Goal: Task Accomplishment & Management: Use online tool/utility

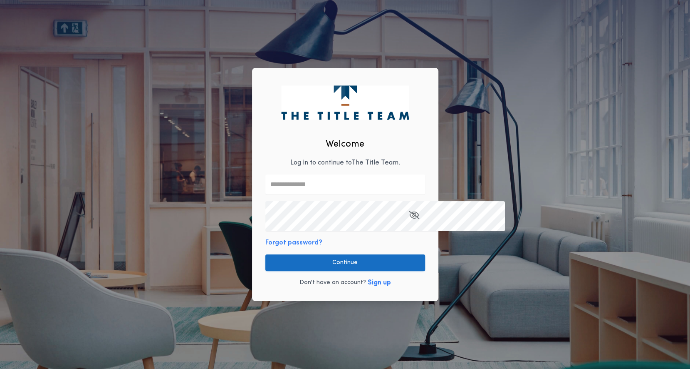
type input "**********"
click at [315, 271] on button "Continue" at bounding box center [345, 262] width 160 height 17
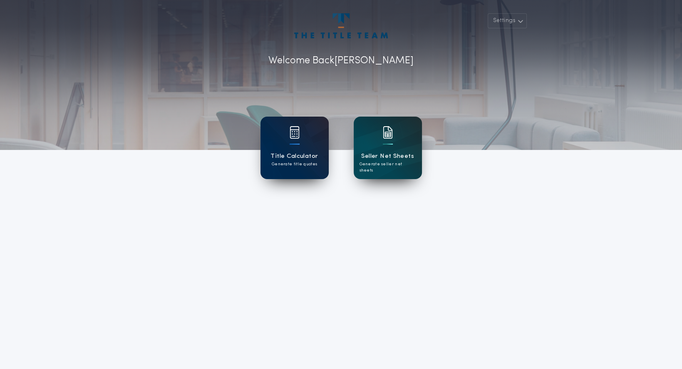
click at [302, 142] on div "Title Calculator Generate title quotes" at bounding box center [294, 147] width 68 height 62
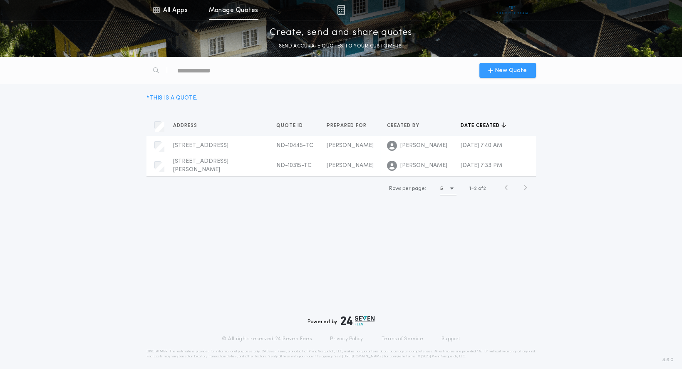
click at [509, 75] on span "New Quote" at bounding box center [511, 70] width 32 height 9
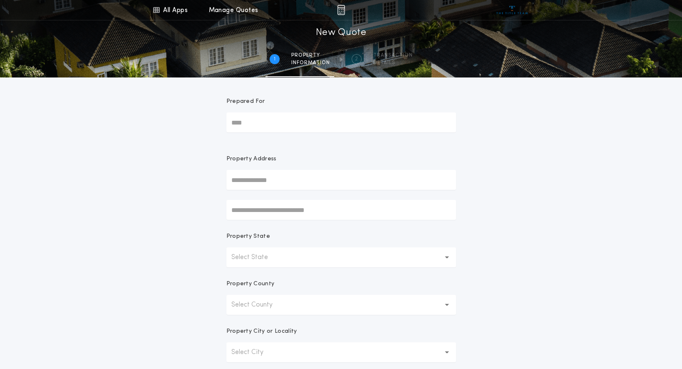
click at [255, 132] on input "Prepared For" at bounding box center [341, 122] width 230 height 20
type input "*****"
click at [256, 190] on input "text" at bounding box center [341, 180] width 230 height 20
type input "**********"
click at [281, 262] on p "Select State" at bounding box center [256, 257] width 50 height 10
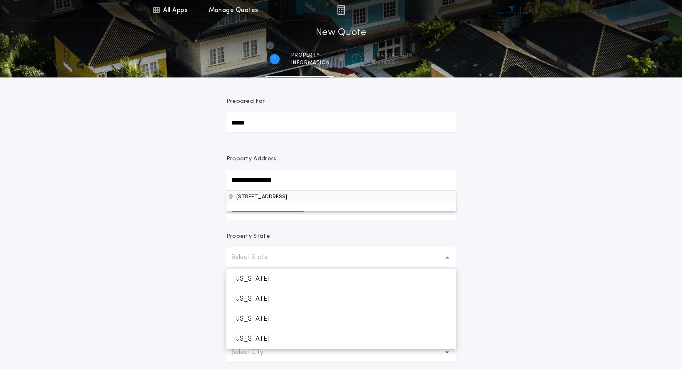
click at [318, 203] on button "[STREET_ADDRESS]" at bounding box center [341, 196] width 230 height 12
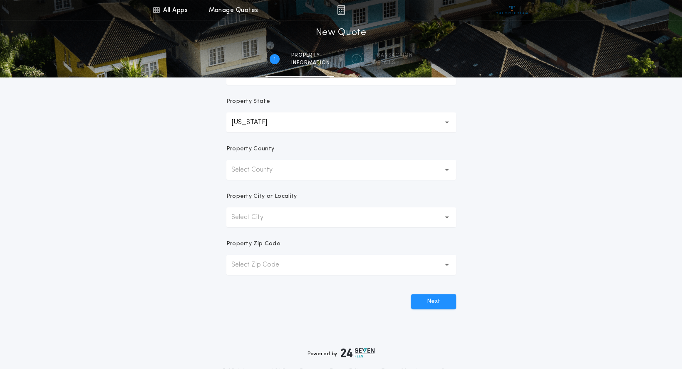
scroll to position [137, 0]
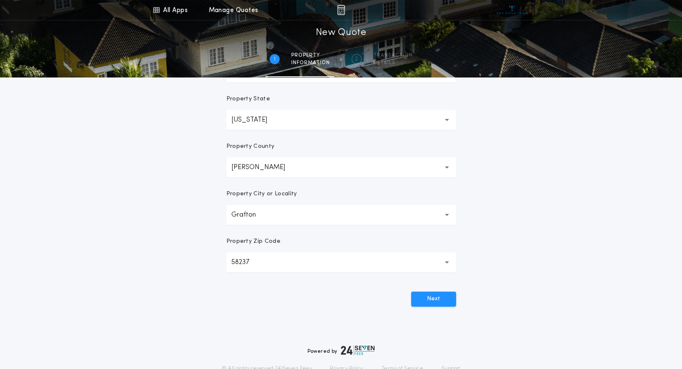
click at [403, 177] on button "[PERSON_NAME] *****" at bounding box center [341, 167] width 230 height 20
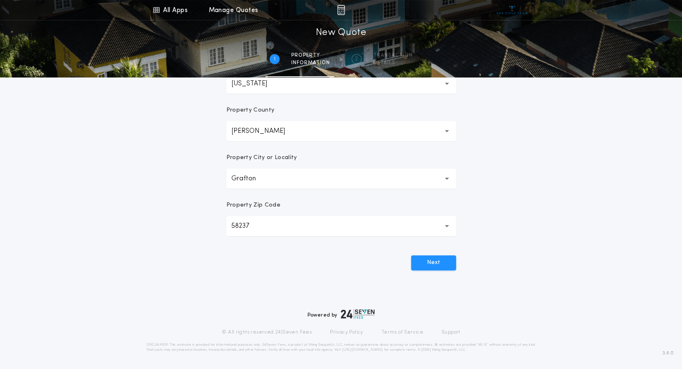
scroll to position [306, 0]
click at [433, 270] on button "Next" at bounding box center [433, 262] width 45 height 15
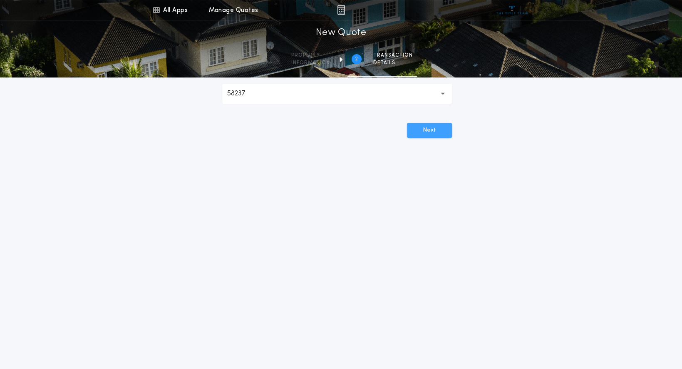
scroll to position [0, 0]
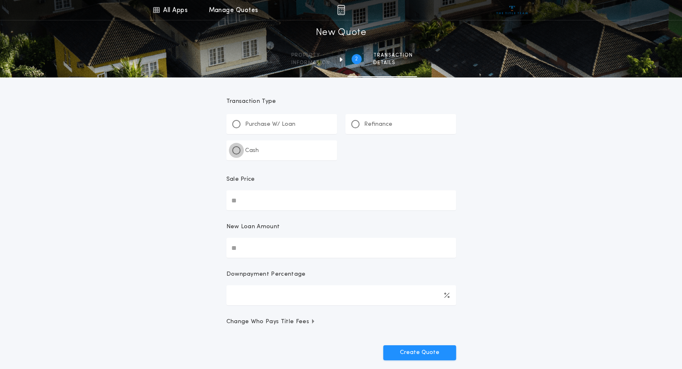
click at [240, 154] on div at bounding box center [236, 150] width 8 height 8
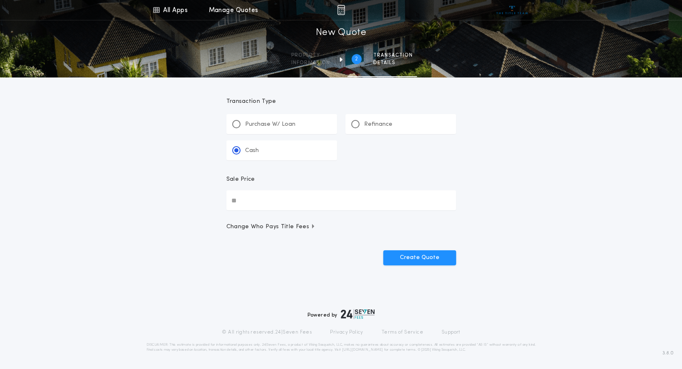
click at [258, 210] on input "Sale Price" at bounding box center [341, 200] width 230 height 20
type input "********"
click at [406, 265] on button "Create Quote" at bounding box center [419, 257] width 73 height 15
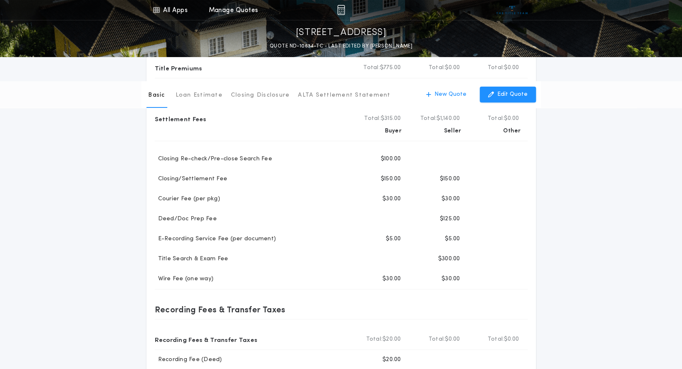
scroll to position [102, 0]
click at [272, 99] on p "Closing Disclosure" at bounding box center [260, 95] width 59 height 8
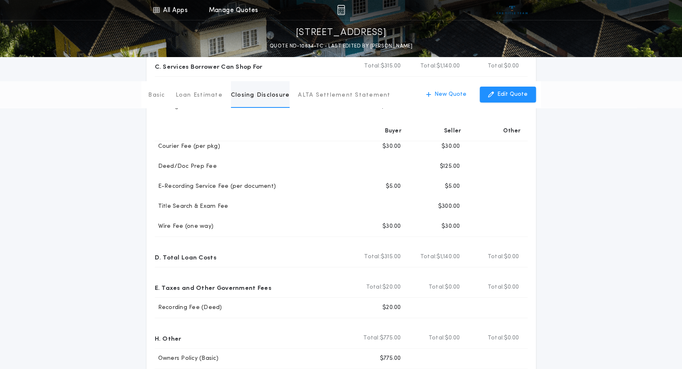
scroll to position [0, 0]
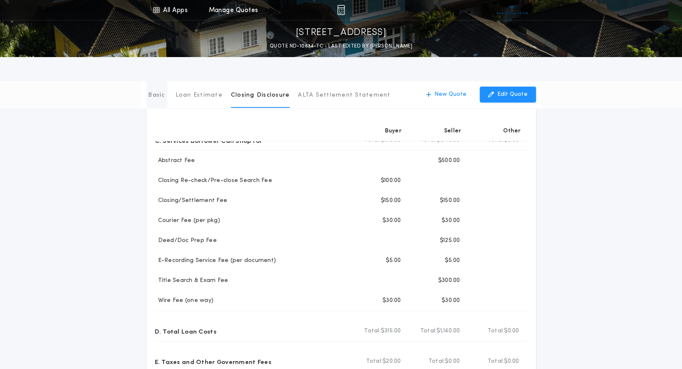
click at [155, 99] on p "Basic" at bounding box center [156, 95] width 17 height 8
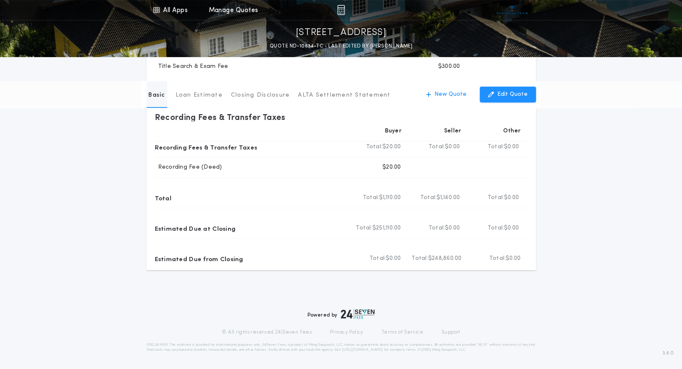
scroll to position [602, 0]
click at [209, 99] on p "Loan Estimate" at bounding box center [199, 95] width 47 height 8
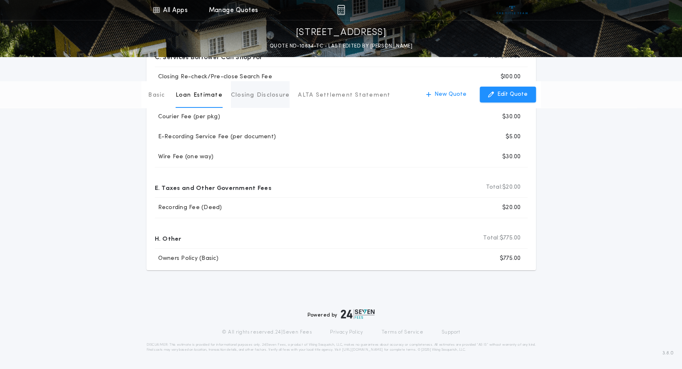
click at [273, 99] on p "Closing Disclosure" at bounding box center [260, 95] width 59 height 8
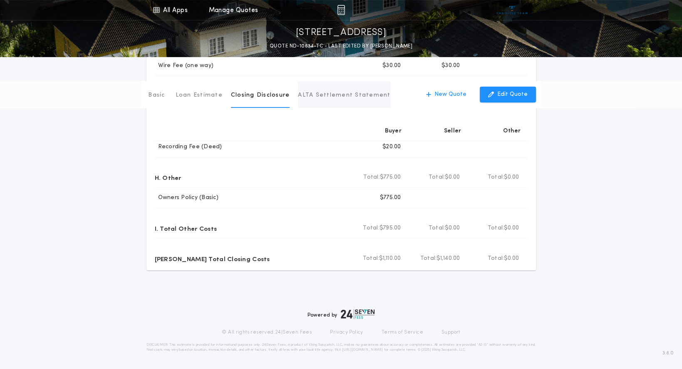
click at [365, 99] on p "ALTA Settlement Statement" at bounding box center [344, 95] width 92 height 8
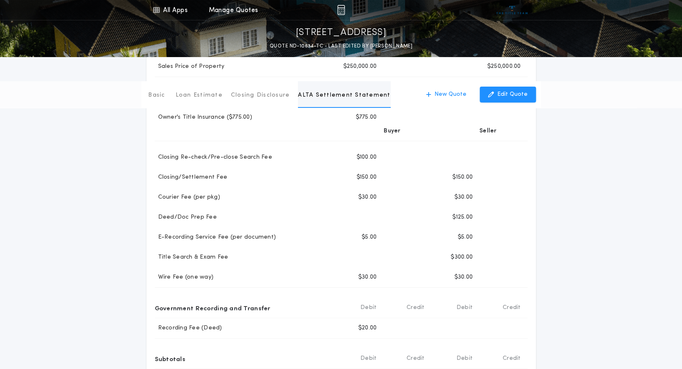
scroll to position [0, 0]
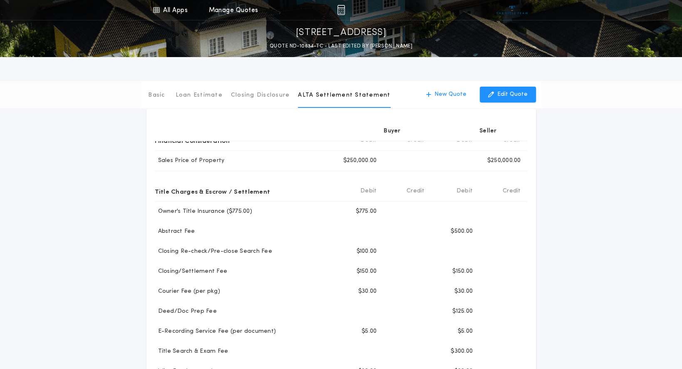
click at [451, 101] on p "Print" at bounding box center [457, 97] width 13 height 8
click at [434, 99] on p "New Quote" at bounding box center [450, 94] width 32 height 8
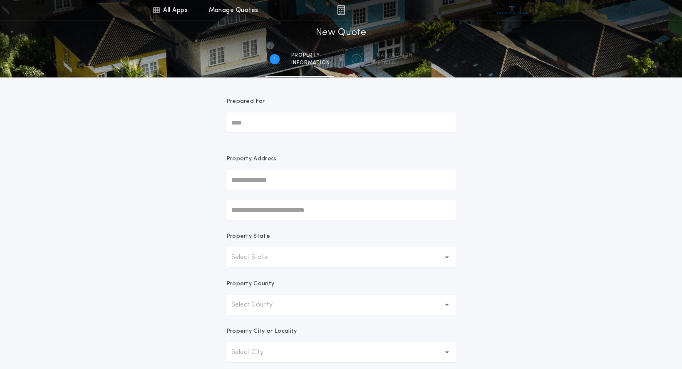
click at [277, 132] on input "Prepared For" at bounding box center [341, 122] width 230 height 20
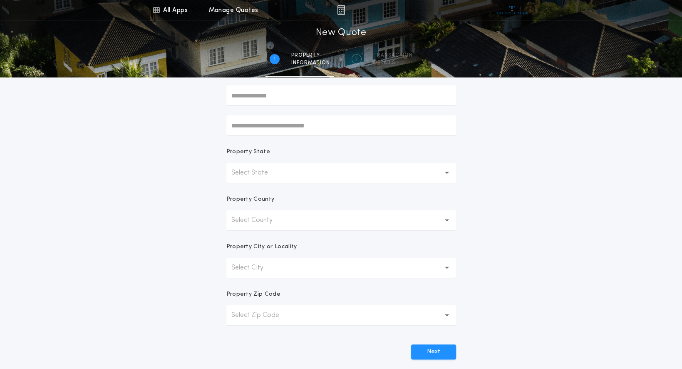
scroll to position [84, 0]
type input "*****"
click at [317, 106] on input "text" at bounding box center [341, 96] width 230 height 20
type input "*"
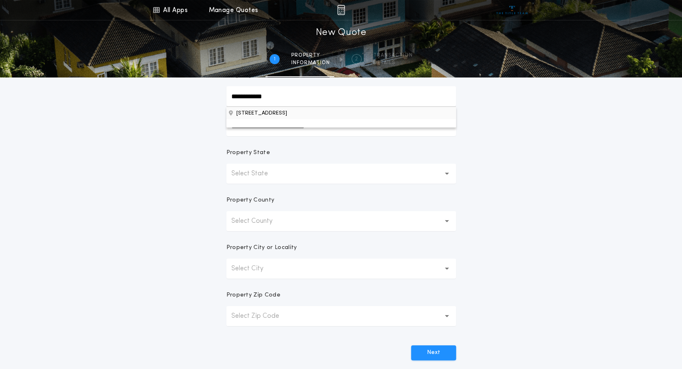
click at [281, 119] on button "[STREET_ADDRESS]" at bounding box center [341, 113] width 230 height 12
type input "**********"
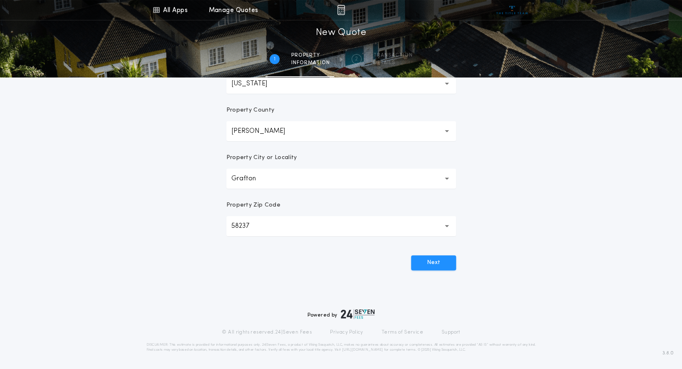
scroll to position [349, 0]
click at [423, 255] on button "Next" at bounding box center [433, 262] width 45 height 15
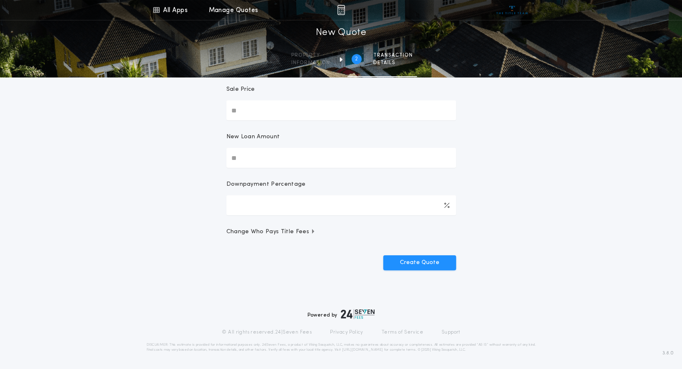
scroll to position [0, 0]
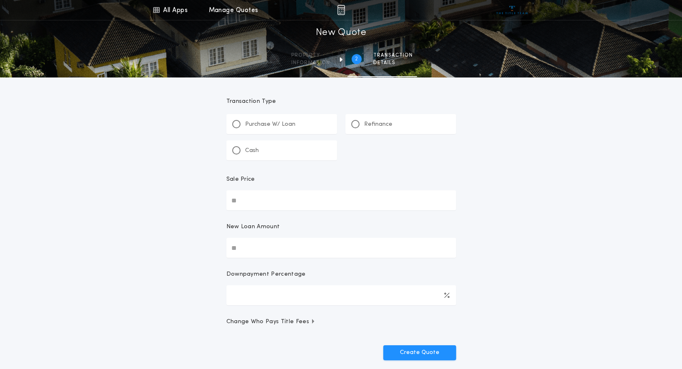
click at [250, 129] on div "Purchase W/ Loan" at bounding box center [263, 124] width 63 height 9
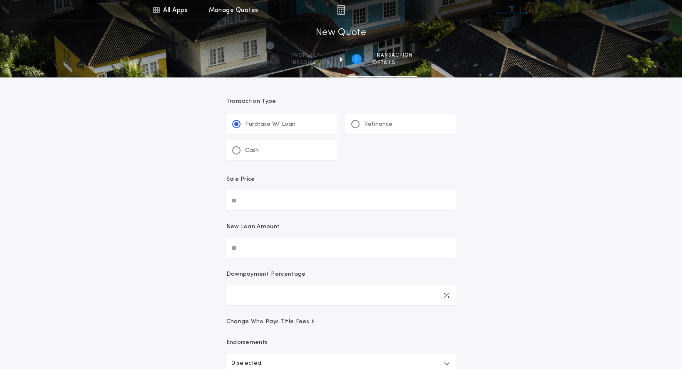
click at [245, 210] on input "Sale Price" at bounding box center [341, 200] width 230 height 20
type input "**"
type input "***"
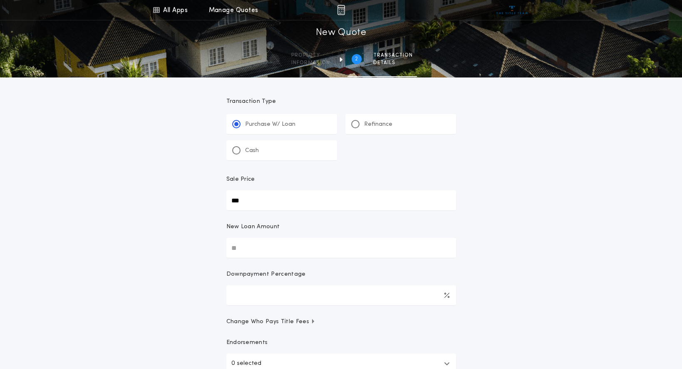
type input "****"
type input "******"
type input "*******"
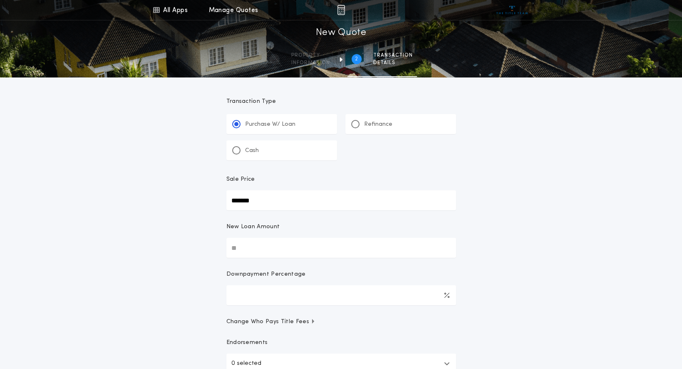
type input "*******"
type input "********"
click at [168, 9] on link "All Apps" at bounding box center [169, 10] width 37 height 20
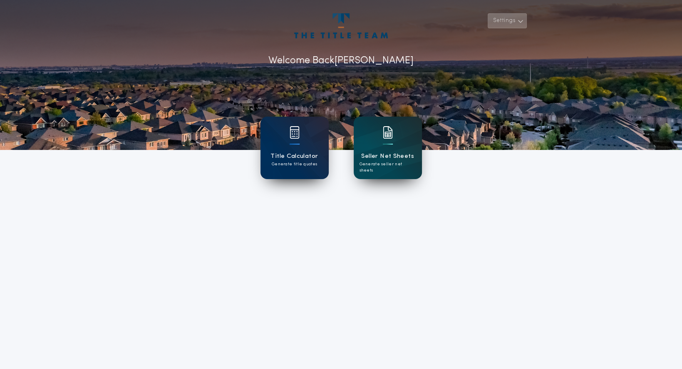
click at [506, 28] on button "Settings" at bounding box center [507, 20] width 39 height 15
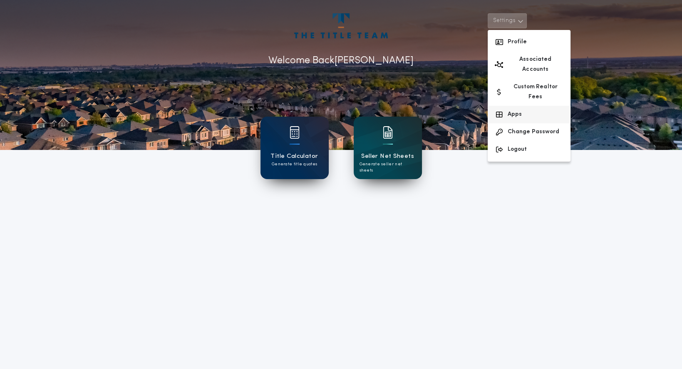
click at [513, 123] on button "Apps" at bounding box center [529, 114] width 83 height 17
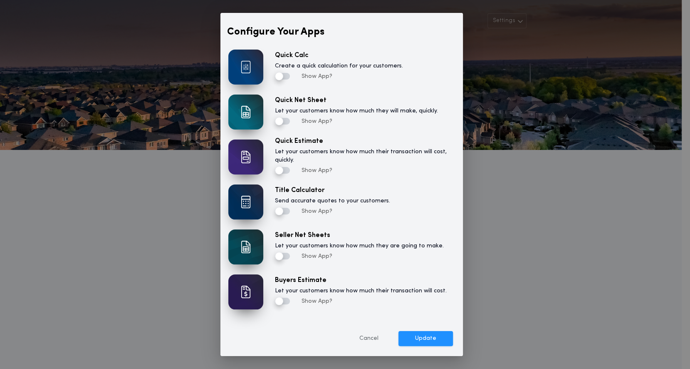
click at [317, 275] on label "Buyers Estimate" at bounding box center [301, 280] width 52 height 10
click at [250, 296] on img at bounding box center [246, 291] width 10 height 12
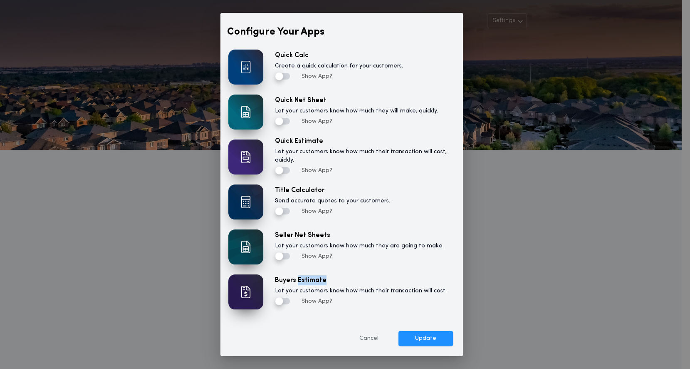
click at [250, 296] on img at bounding box center [246, 291] width 10 height 12
click at [409, 346] on button "Update" at bounding box center [426, 338] width 55 height 15
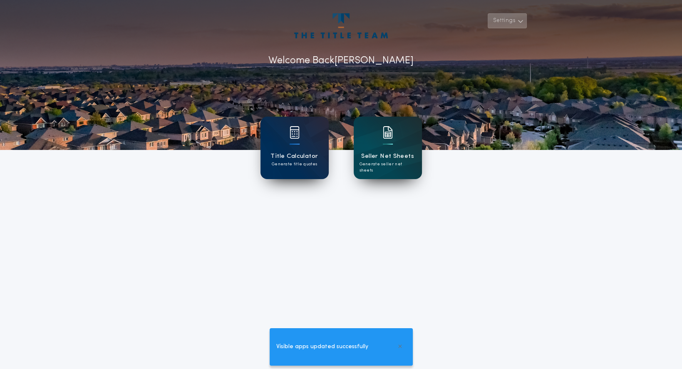
click at [504, 27] on button "Settings" at bounding box center [507, 20] width 39 height 15
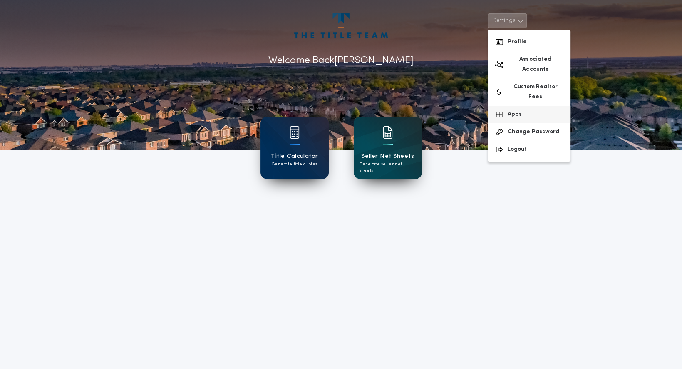
click at [512, 120] on button "Apps" at bounding box center [529, 114] width 83 height 17
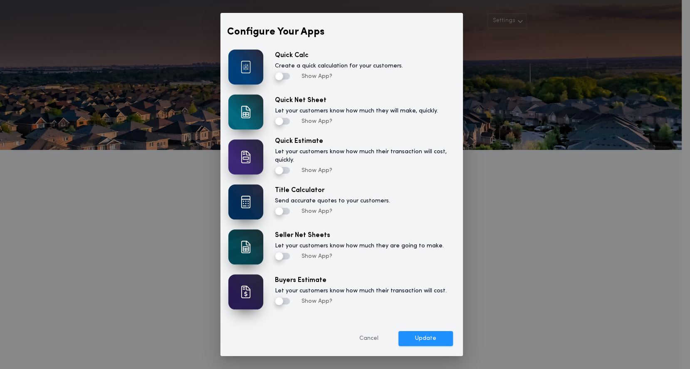
click at [247, 306] on img at bounding box center [245, 291] width 35 height 35
drag, startPoint x: 243, startPoint y: 293, endPoint x: 535, endPoint y: 186, distance: 311.4
drag, startPoint x: 535, startPoint y: 186, endPoint x: 512, endPoint y: 192, distance: 24.3
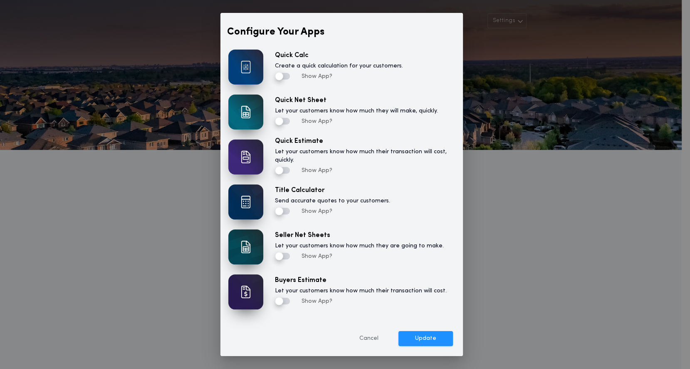
click at [512, 192] on div "Configure Your Apps Quick Calc Create a quick calculation for your customers. S…" at bounding box center [345, 184] width 690 height 369
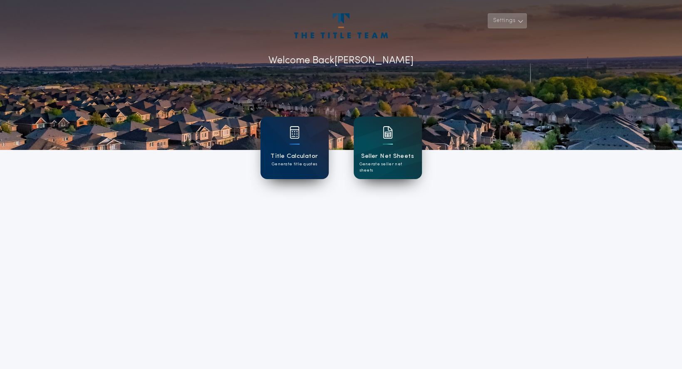
click at [501, 28] on button "Settings" at bounding box center [507, 20] width 39 height 15
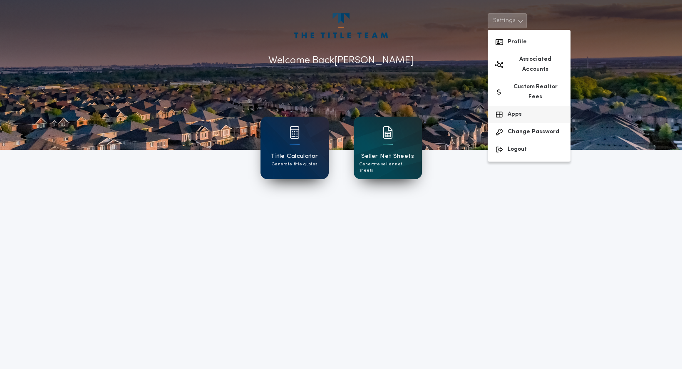
click at [508, 123] on button "Apps" at bounding box center [529, 114] width 83 height 17
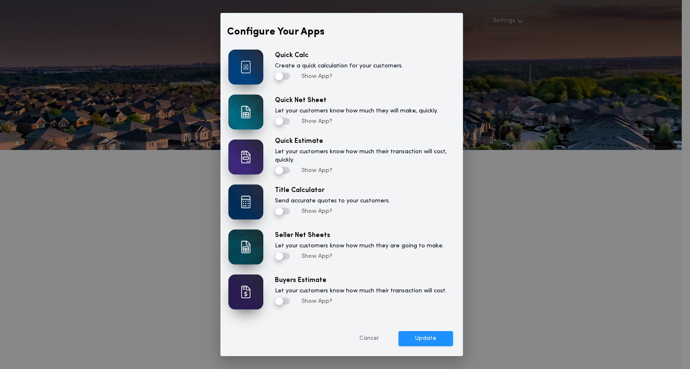
click at [508, 123] on div "Configure Your Apps Quick Calc Create a quick calculation for your customers. S…" at bounding box center [345, 184] width 690 height 369
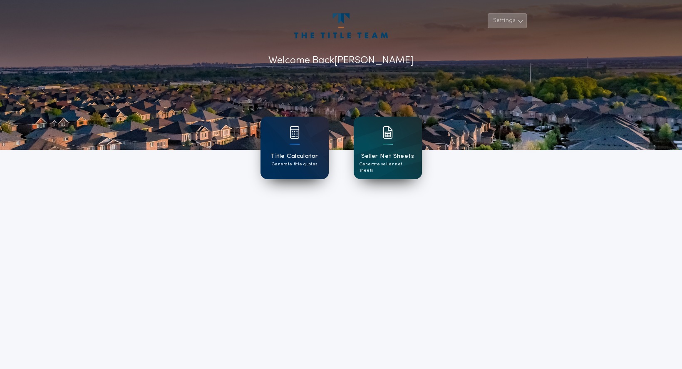
click at [518, 26] on icon "button" at bounding box center [521, 21] width 6 height 10
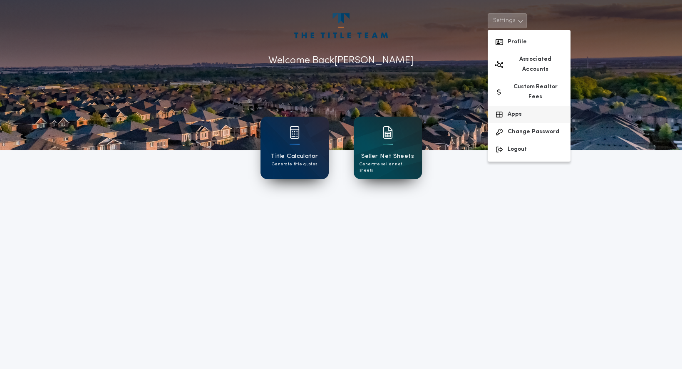
click at [511, 123] on button "Apps" at bounding box center [529, 114] width 83 height 17
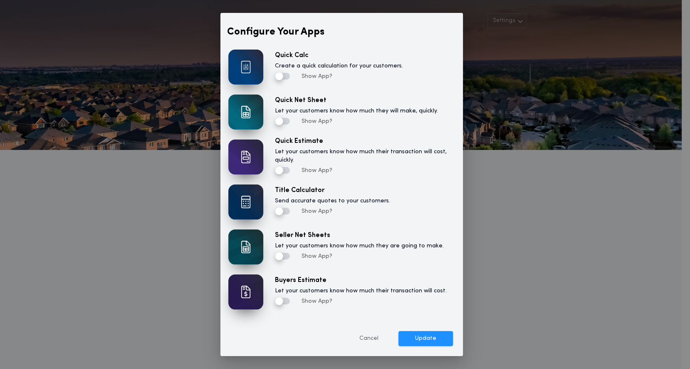
click at [317, 275] on label "Buyers Estimate" at bounding box center [301, 280] width 52 height 10
click at [399, 346] on button "Update" at bounding box center [426, 338] width 55 height 15
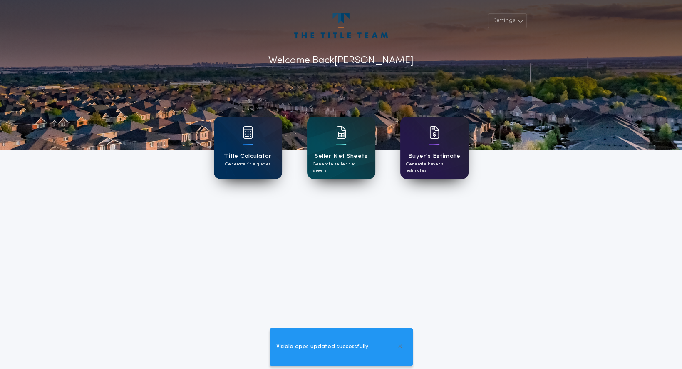
click at [445, 154] on div "Buyer's Estimate Generate buyer's estimates" at bounding box center [434, 147] width 68 height 62
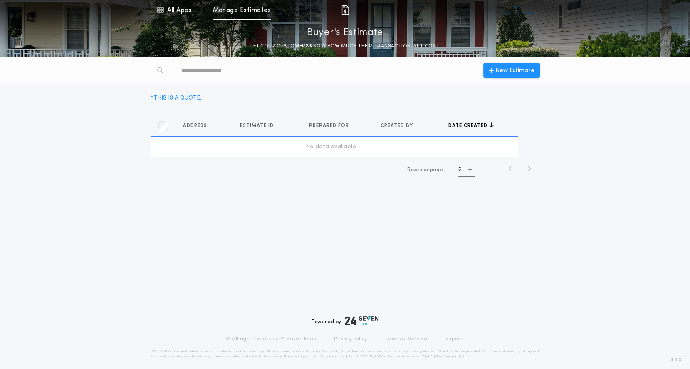
click at [415, 129] on span "Created by" at bounding box center [398, 125] width 34 height 7
click at [198, 129] on span "Address" at bounding box center [196, 125] width 26 height 7
click at [201, 129] on span "Address" at bounding box center [196, 125] width 26 height 7
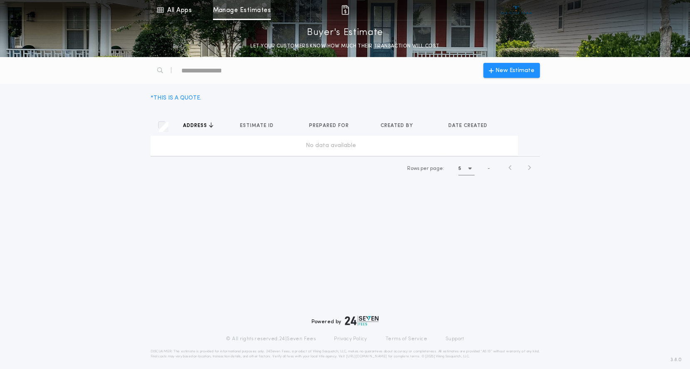
click at [242, 7] on link "Manage Estimates" at bounding box center [242, 10] width 58 height 20
click at [174, 9] on link "All Apps" at bounding box center [174, 10] width 37 height 20
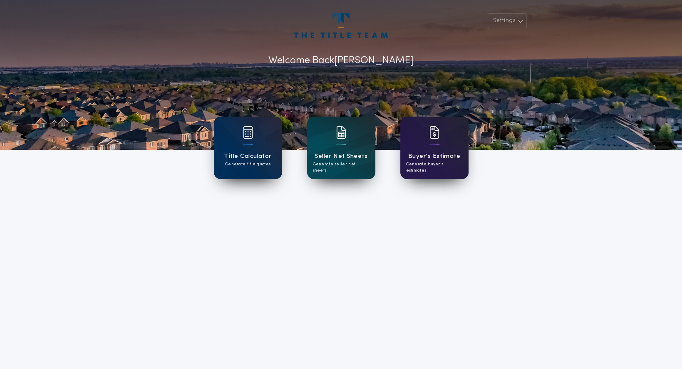
drag, startPoint x: 451, startPoint y: 154, endPoint x: 443, endPoint y: 166, distance: 14.0
click at [443, 161] on h1 "Buyer's Estimate" at bounding box center [434, 156] width 52 height 10
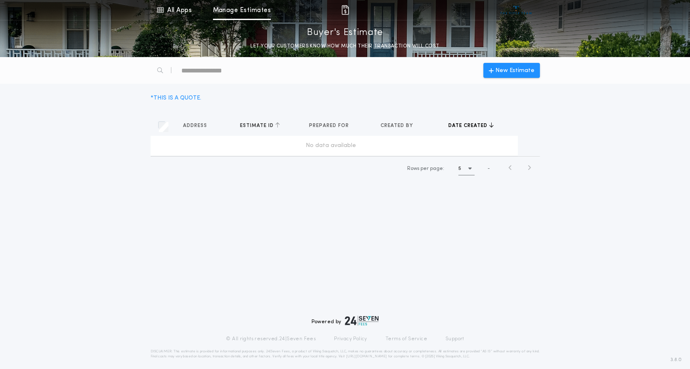
click at [275, 129] on span "Estimate ID" at bounding box center [257, 125] width 35 height 7
click at [314, 156] on td "No data available" at bounding box center [335, 146] width 368 height 20
click at [472, 175] on div "5" at bounding box center [466, 168] width 16 height 13
click at [465, 195] on h1 "10" at bounding box center [468, 190] width 6 height 10
click at [511, 75] on span "New Estimate" at bounding box center [515, 70] width 39 height 9
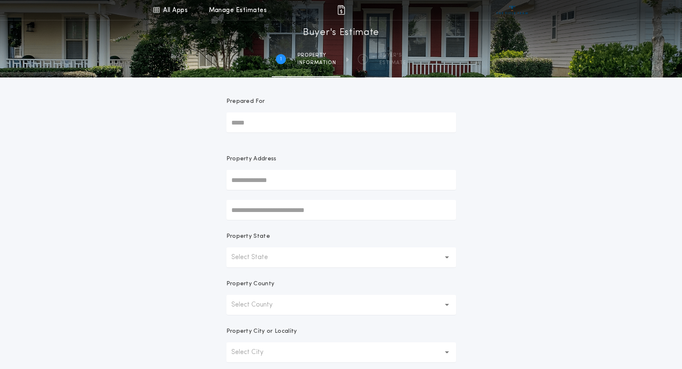
click at [241, 132] on input "Prepared For" at bounding box center [341, 122] width 230 height 20
type input "*****"
click at [255, 190] on input "text" at bounding box center [341, 180] width 230 height 20
type input "**********"
click at [267, 203] on button "[STREET_ADDRESS]" at bounding box center [341, 196] width 230 height 12
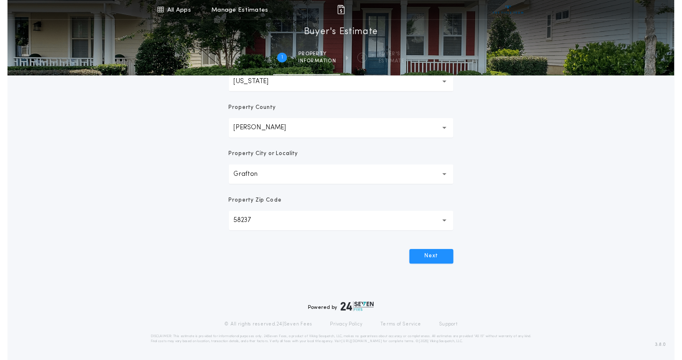
scroll to position [349, 0]
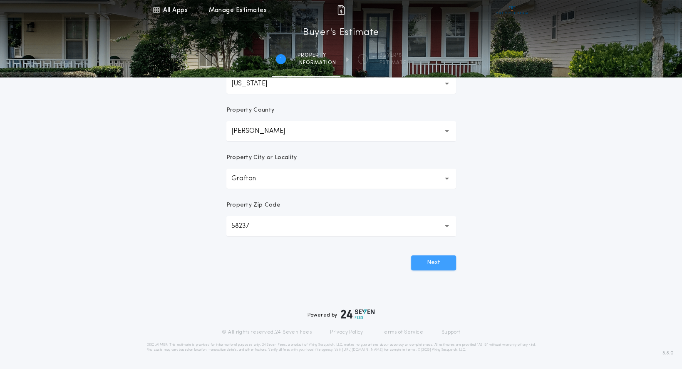
click at [441, 255] on button "Next" at bounding box center [433, 262] width 45 height 15
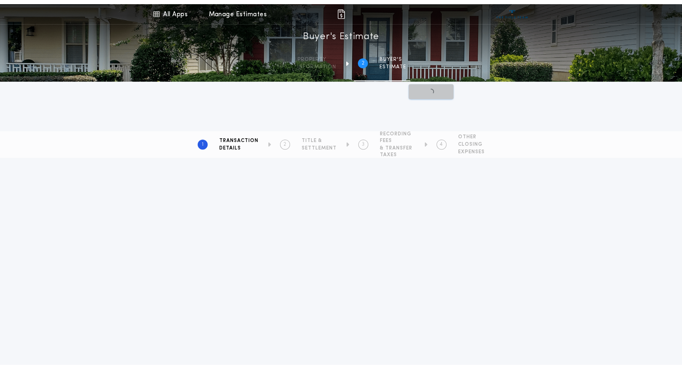
scroll to position [0, 0]
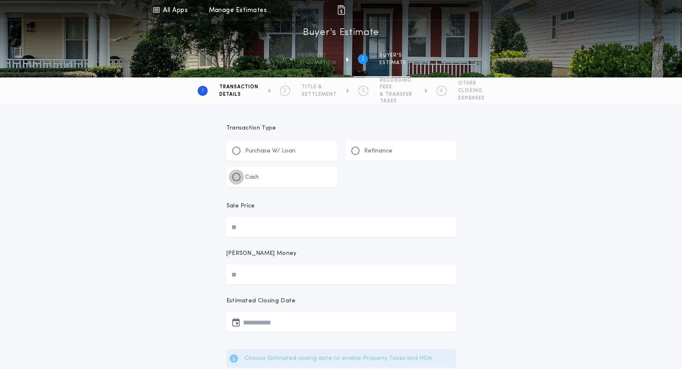
click at [240, 181] on div at bounding box center [236, 177] width 8 height 8
click at [252, 237] on input "Sale Price" at bounding box center [341, 227] width 230 height 20
type input "********"
click at [236, 284] on input "[PERSON_NAME] Money" at bounding box center [341, 274] width 230 height 20
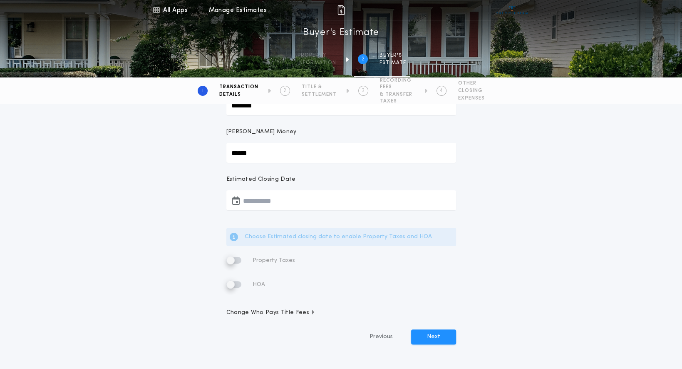
scroll to position [160, 0]
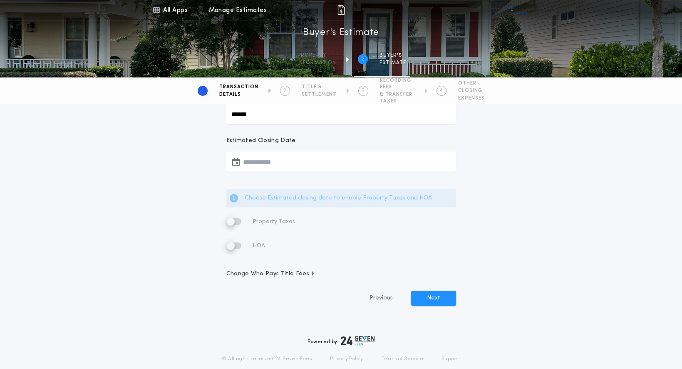
type input "******"
click at [264, 171] on button "button" at bounding box center [341, 161] width 230 height 20
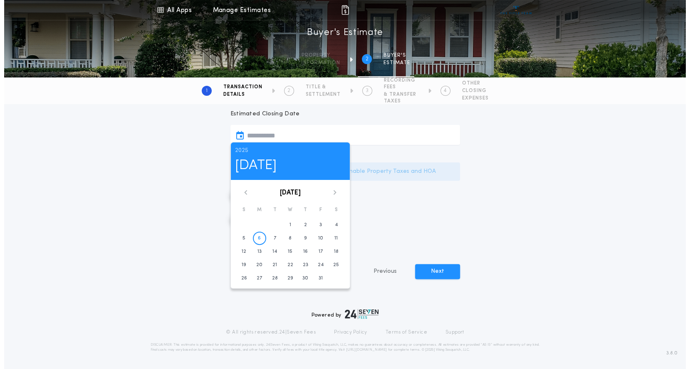
scroll to position [302, 0]
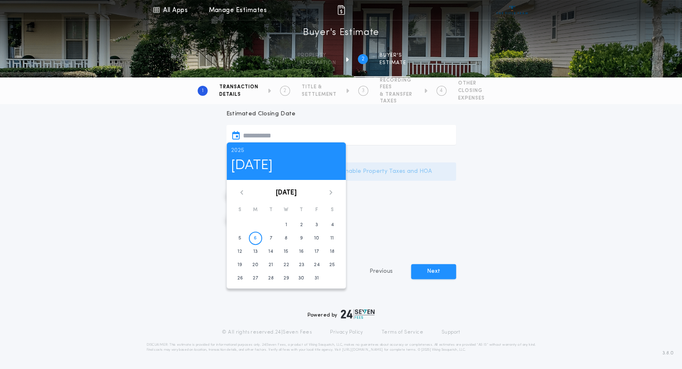
click at [333, 195] on icon at bounding box center [330, 192] width 5 height 5
click at [288, 255] on time "12" at bounding box center [286, 251] width 5 height 7
type input "**********"
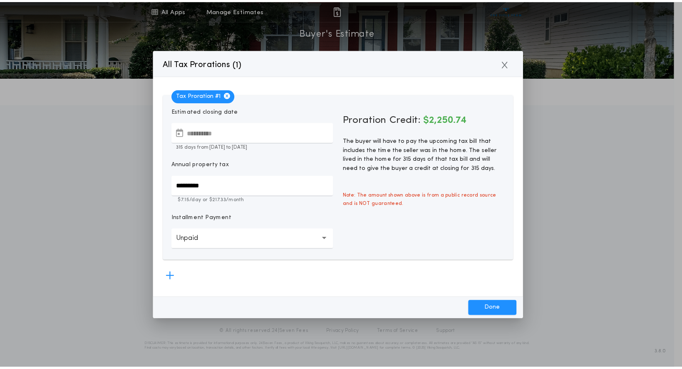
scroll to position [19, 0]
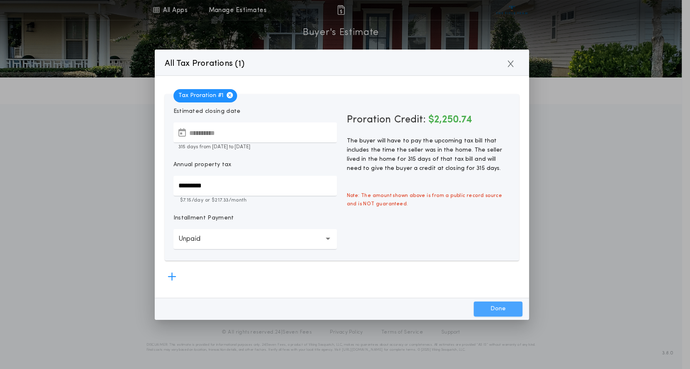
click at [488, 310] on button "Done" at bounding box center [498, 308] width 49 height 15
type input "*****"
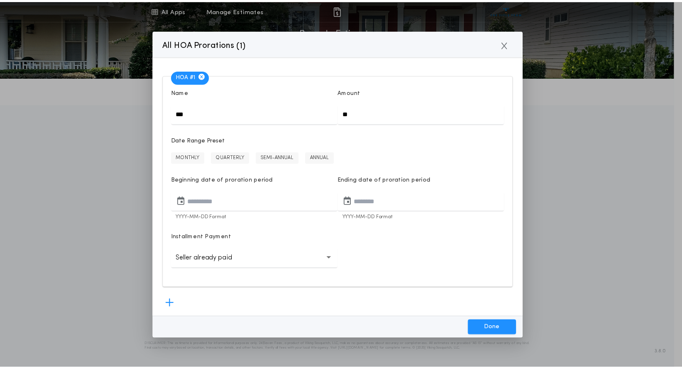
scroll to position [7, 0]
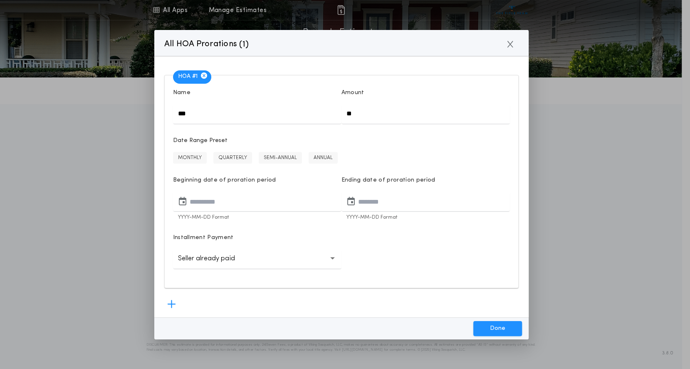
click at [496, 317] on div "Done" at bounding box center [341, 328] width 374 height 22
click at [496, 326] on button "Done" at bounding box center [497, 328] width 49 height 15
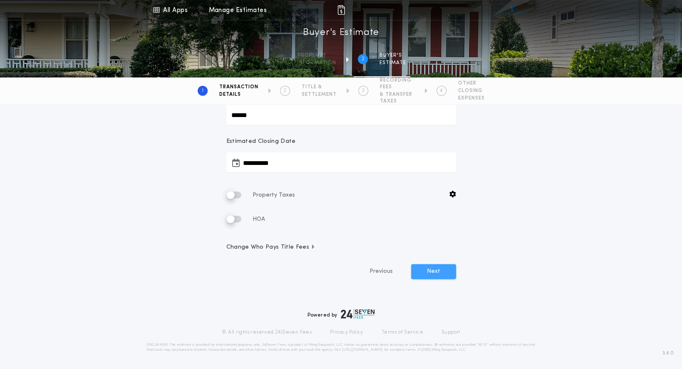
click at [438, 264] on button "Next" at bounding box center [433, 271] width 45 height 15
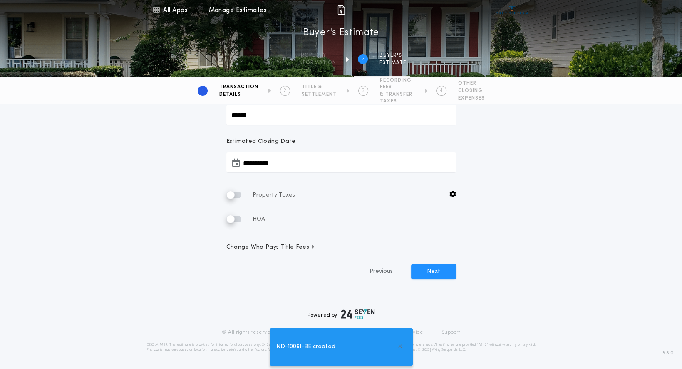
scroll to position [317, 0]
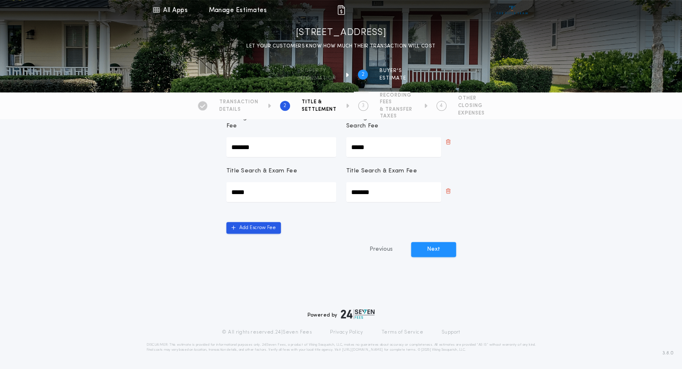
scroll to position [666, 0]
click at [438, 254] on button "Next" at bounding box center [433, 249] width 45 height 15
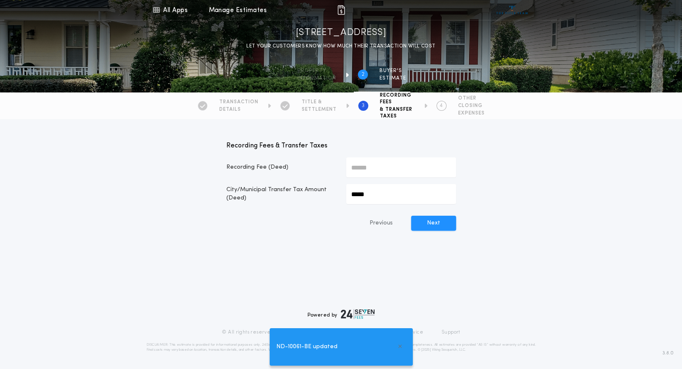
scroll to position [74, 0]
click at [435, 219] on button "Next" at bounding box center [433, 223] width 45 height 15
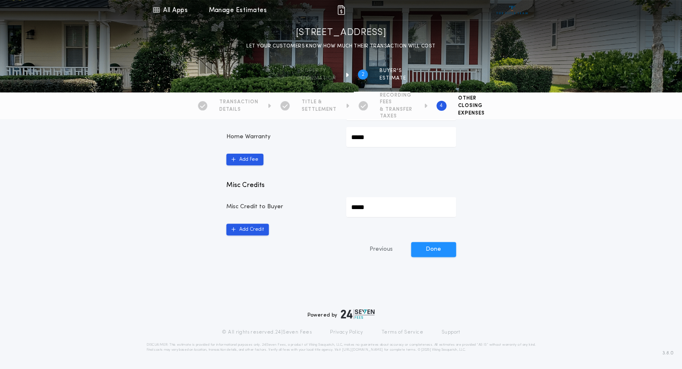
scroll to position [344, 0]
click at [427, 257] on button "Done" at bounding box center [433, 249] width 45 height 15
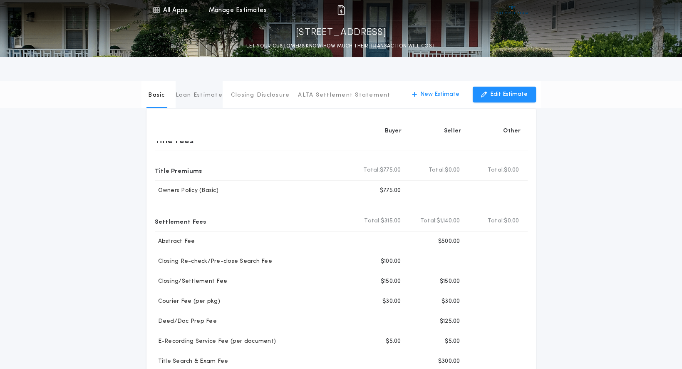
click at [205, 99] on p "Loan Estimate" at bounding box center [199, 95] width 47 height 8
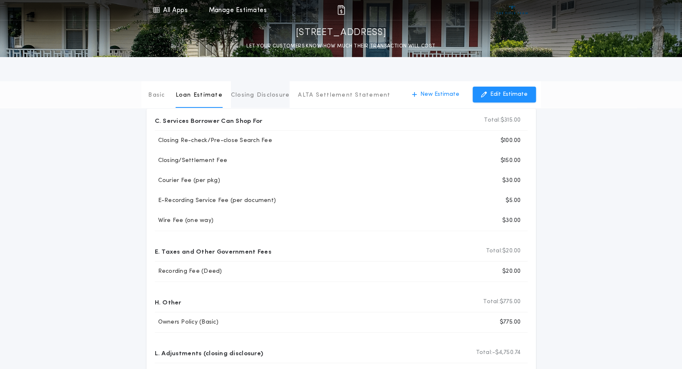
click at [260, 96] on p "Closing Disclosure" at bounding box center [260, 95] width 59 height 8
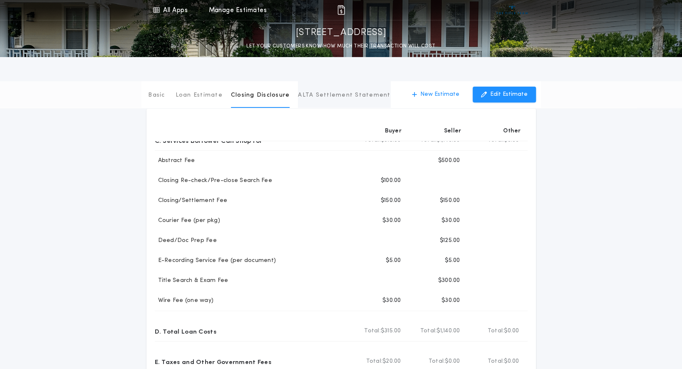
click at [335, 99] on p "ALTA Settlement Statement" at bounding box center [344, 95] width 92 height 8
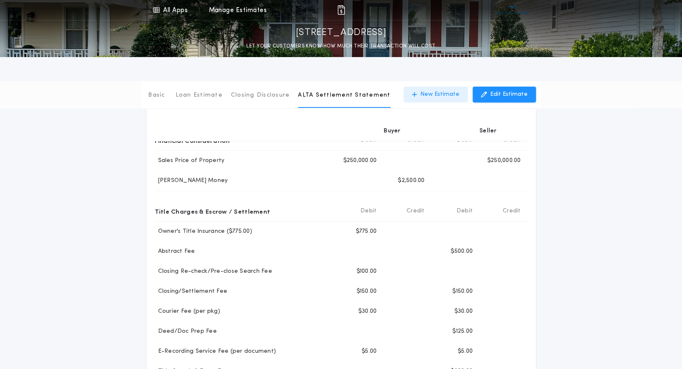
click at [420, 99] on p "New Estimate" at bounding box center [439, 94] width 39 height 8
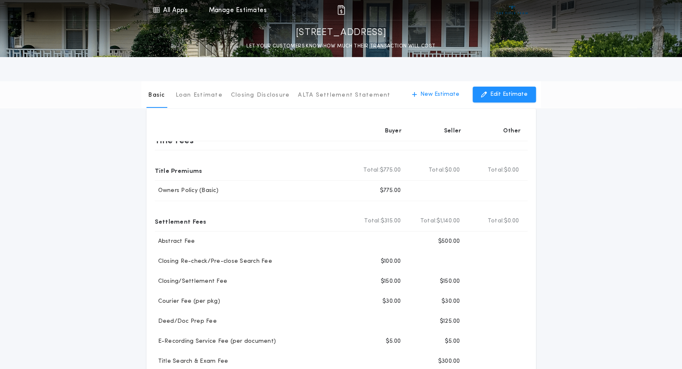
click at [451, 101] on p "Print" at bounding box center [457, 97] width 13 height 8
